Goal: Task Accomplishment & Management: Complete application form

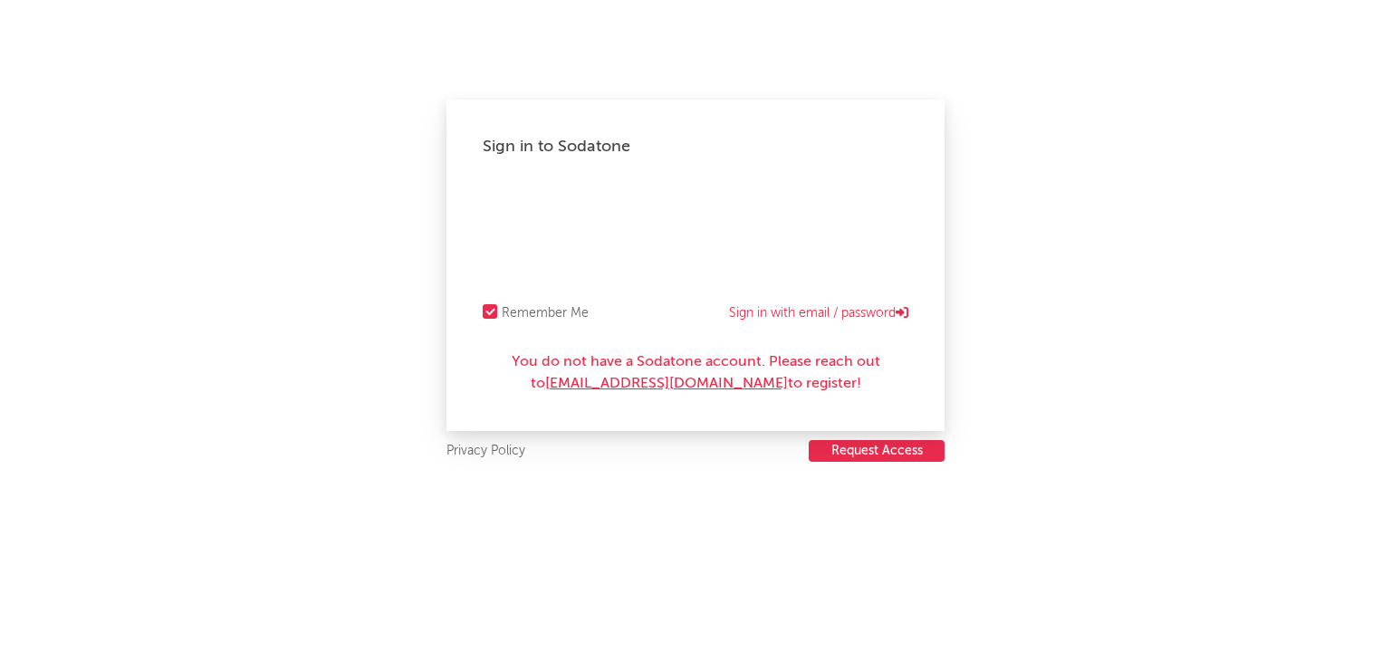
click at [862, 453] on button "Request Access" at bounding box center [877, 451] width 136 height 22
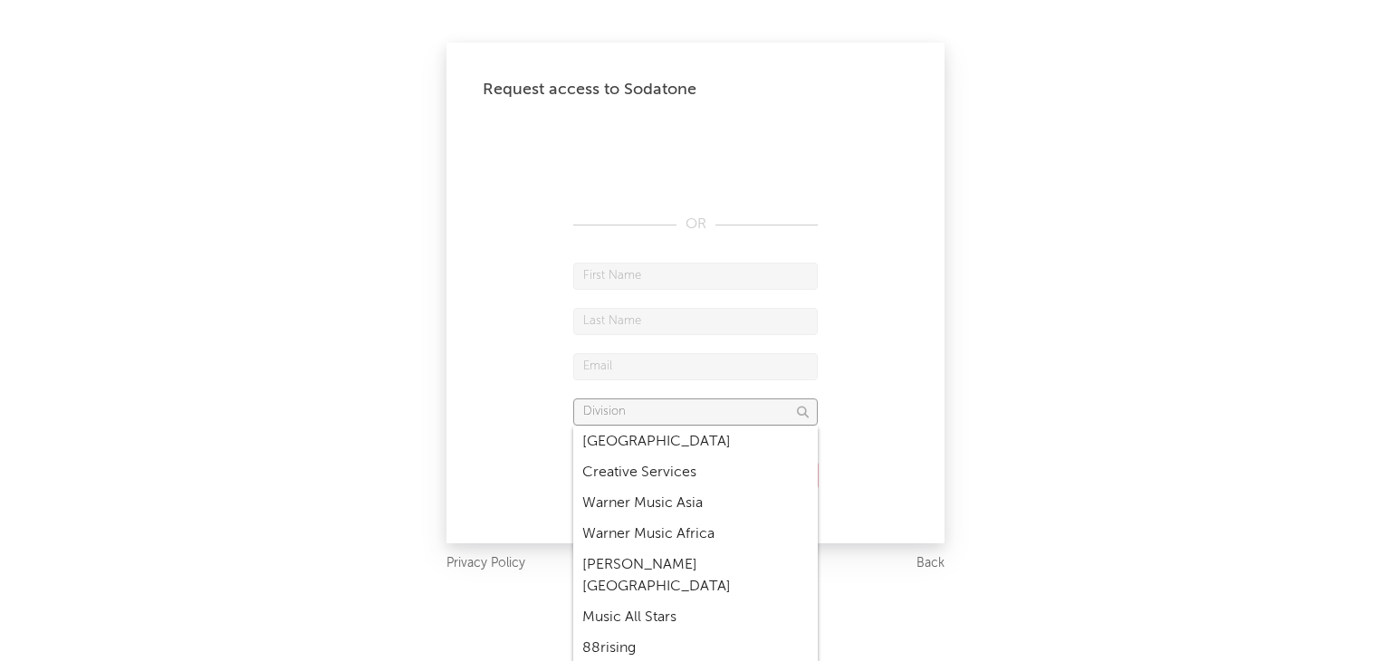
click at [743, 414] on input "text" at bounding box center [695, 412] width 245 height 27
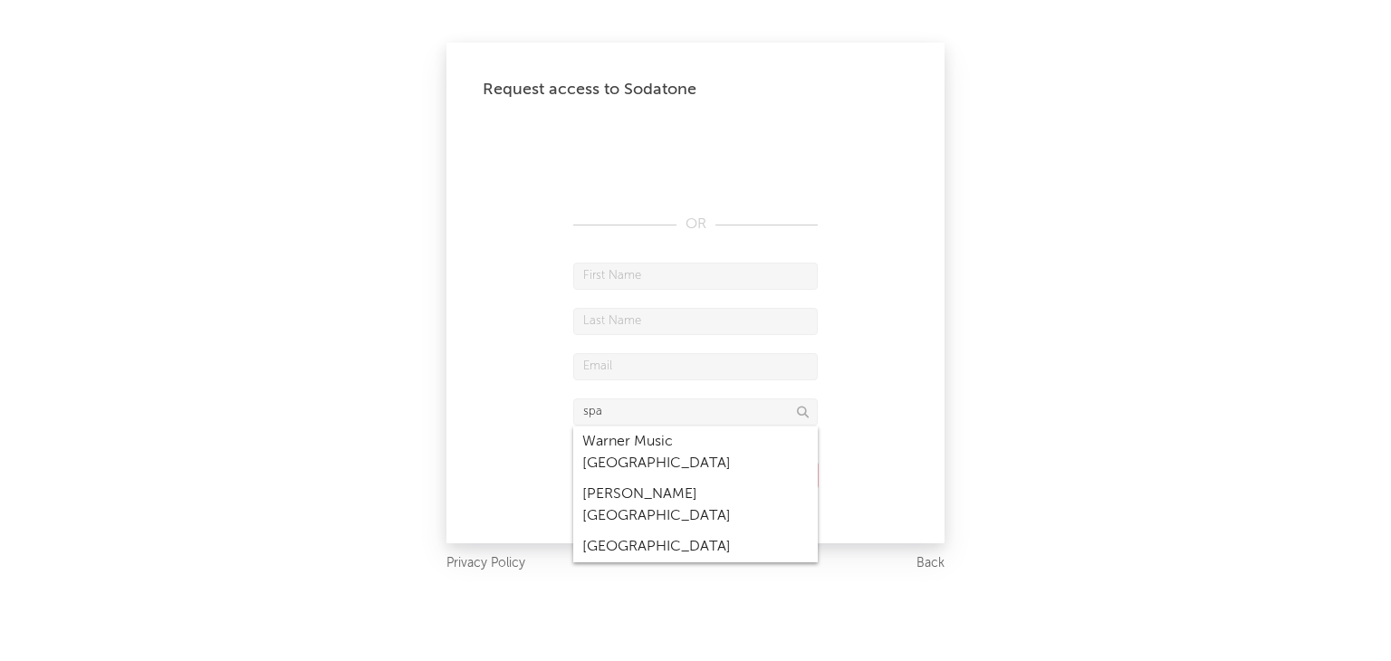
click at [711, 443] on div "Warner Music [GEOGRAPHIC_DATA]" at bounding box center [695, 453] width 245 height 53
type input "Warner Music [GEOGRAPHIC_DATA]"
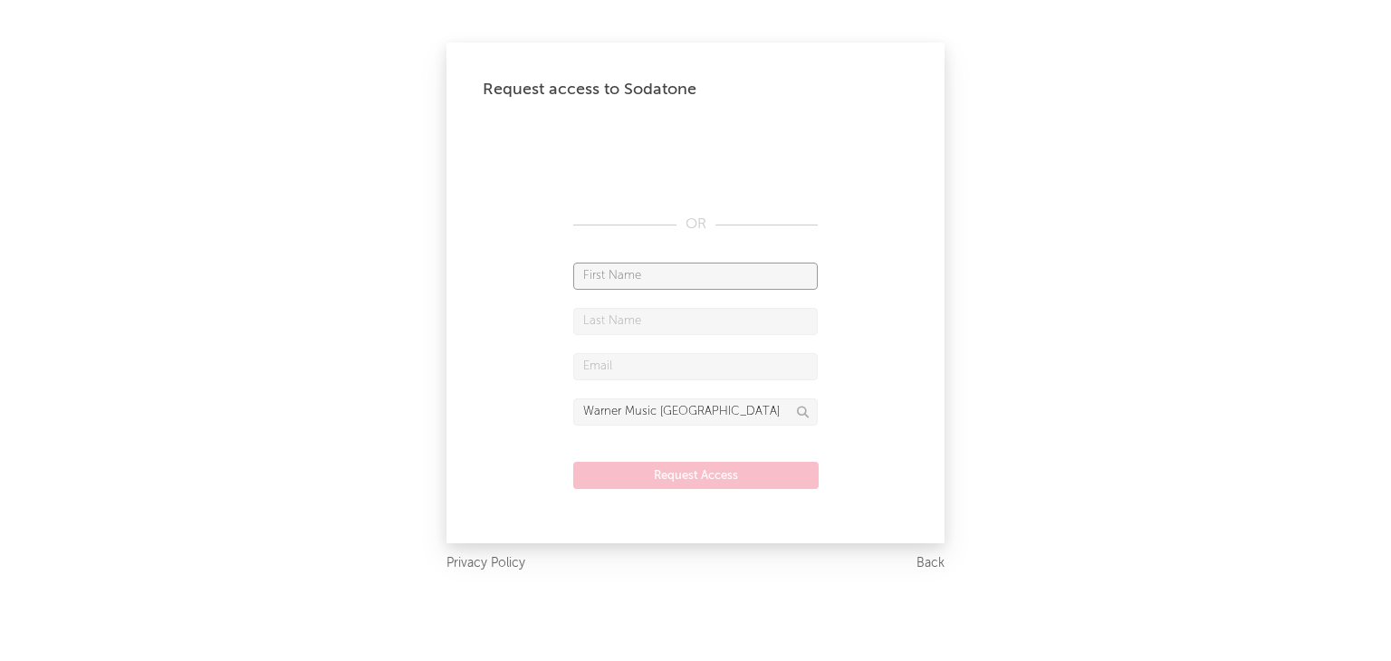
click at [667, 285] on input "text" at bounding box center [695, 276] width 245 height 27
type input "[PERSON_NAME]"
click at [656, 330] on input "text" at bounding box center [695, 321] width 245 height 27
type input "[PERSON_NAME]"
click at [641, 370] on input "text" at bounding box center [695, 366] width 245 height 27
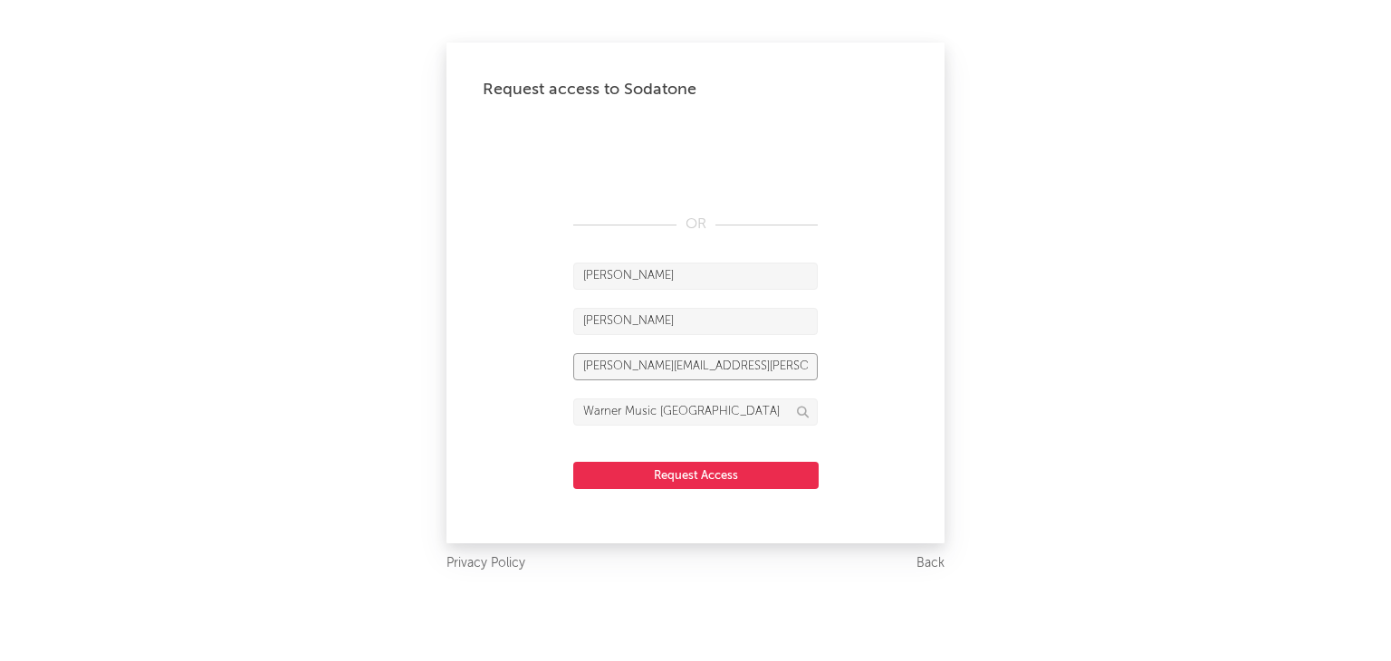
type input "[PERSON_NAME][EMAIL_ADDRESS][PERSON_NAME][DOMAIN_NAME]"
click at [639, 473] on button "Request Access" at bounding box center [695, 475] width 245 height 27
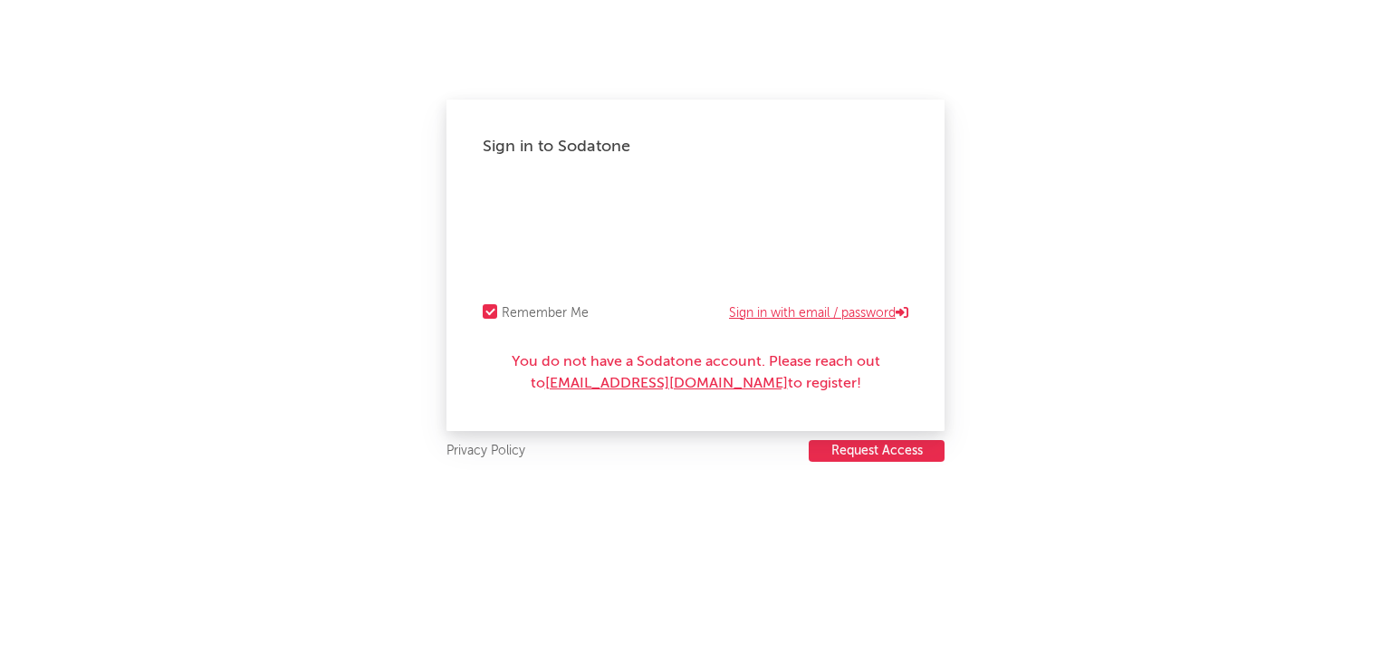
click at [762, 309] on link "Sign in with email / password" at bounding box center [818, 314] width 179 height 22
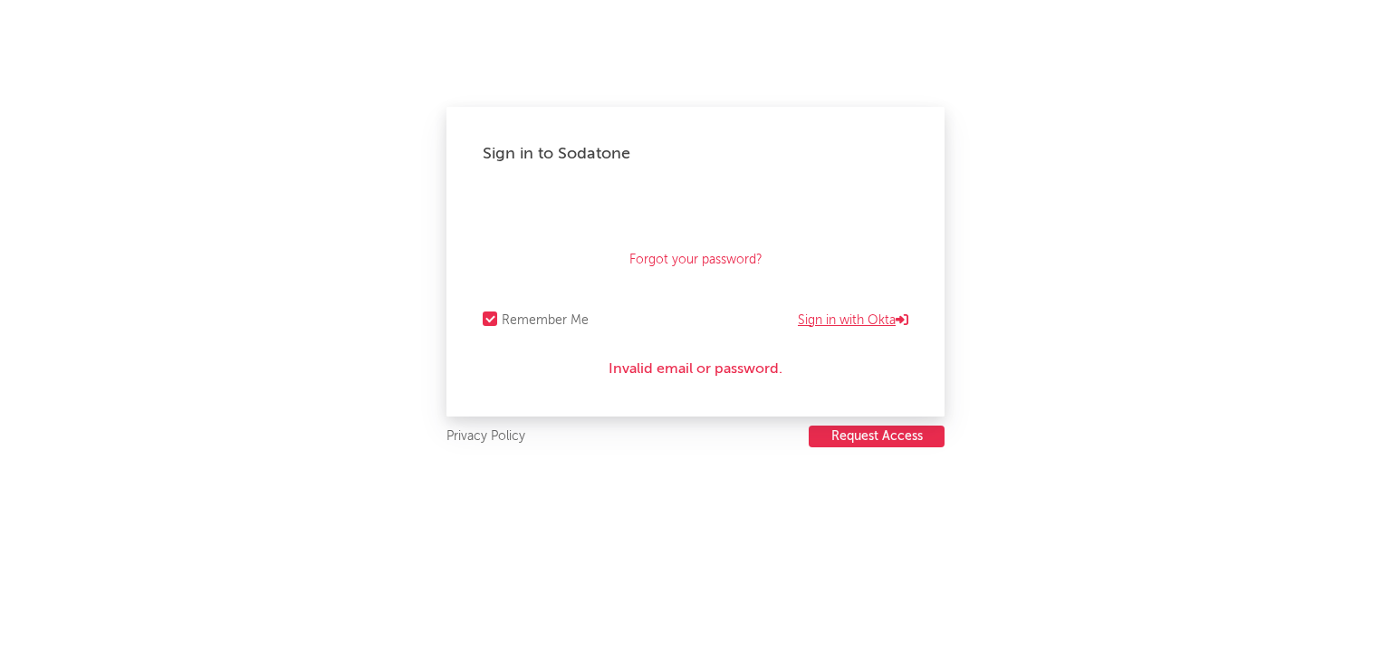
click at [842, 319] on link "Sign in with Okta" at bounding box center [853, 321] width 111 height 22
